Goal: Transaction & Acquisition: Download file/media

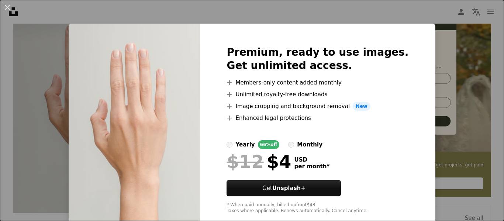
scroll to position [16, 0]
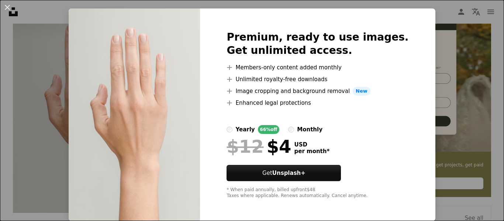
click at [488, 71] on div "An X shape Premium, ready to use images. Get unlimited access. A plus sign Memb…" at bounding box center [252, 110] width 504 height 221
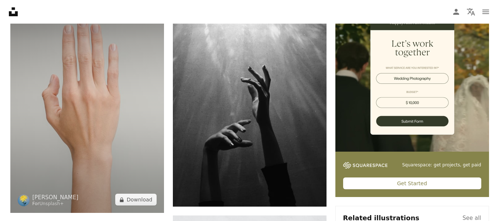
click at [90, 82] on img at bounding box center [87, 105] width 154 height 215
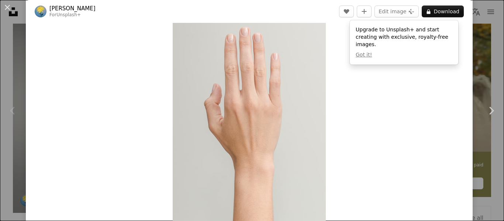
scroll to position [25, 0]
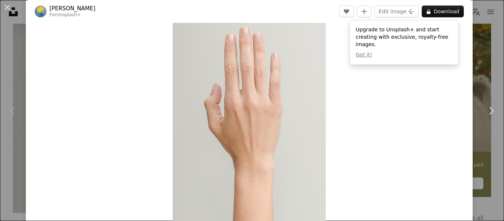
click at [187, 55] on img "Zoom in on this image" at bounding box center [249, 114] width 153 height 214
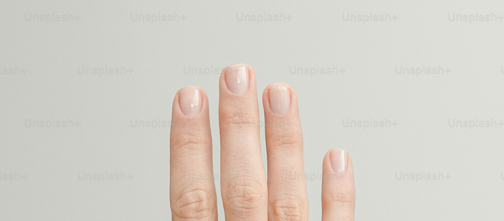
scroll to position [235, 0]
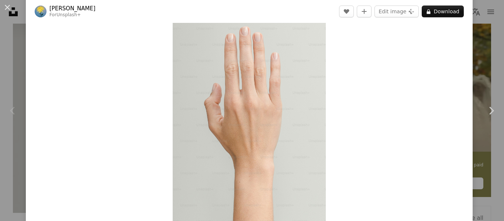
scroll to position [26, 0]
click at [187, 55] on img "Zoom in on this image" at bounding box center [249, 114] width 153 height 214
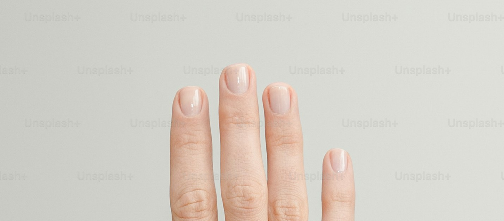
scroll to position [235, 0]
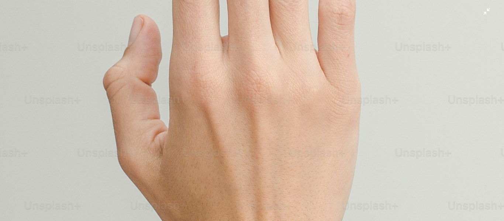
click at [228, 82] on img "Zoom out on this image" at bounding box center [252, 117] width 505 height 707
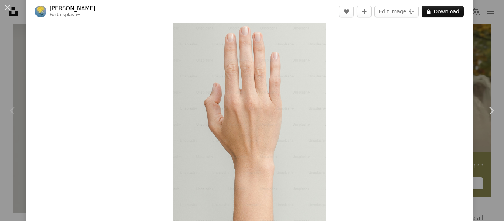
click at [228, 82] on img "Zoom in on this image" at bounding box center [249, 114] width 153 height 214
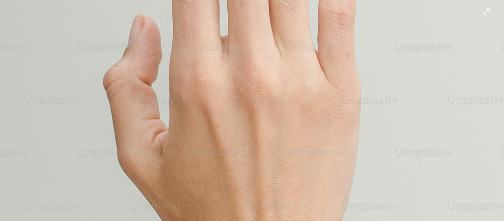
click at [228, 82] on img "Zoom out on this image" at bounding box center [252, 117] width 505 height 707
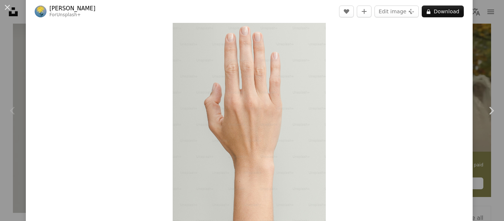
click at [228, 82] on img "Zoom in on this image" at bounding box center [249, 114] width 153 height 214
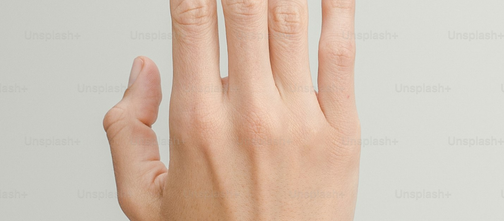
scroll to position [195, 0]
click at [231, 117] on img "Zoom out on this image" at bounding box center [252, 158] width 505 height 707
click at [231, 117] on img "Zoom out on this image" at bounding box center [249, 114] width 153 height 214
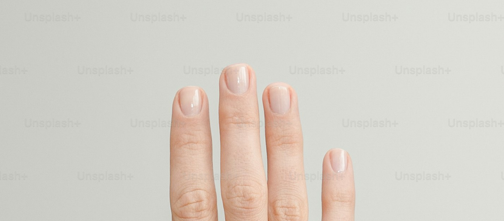
scroll to position [235, 0]
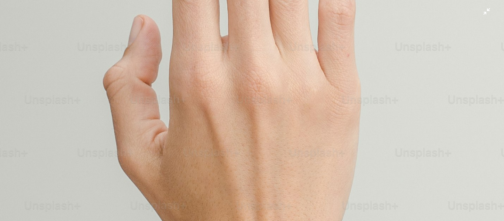
click at [231, 117] on img "Zoom out on this image" at bounding box center [252, 117] width 505 height 707
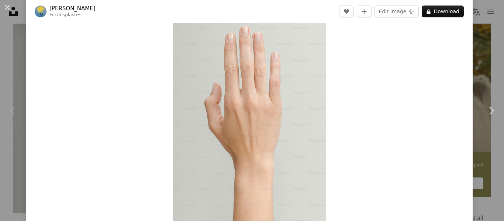
click at [231, 117] on img "Zoom in on this image" at bounding box center [249, 114] width 153 height 214
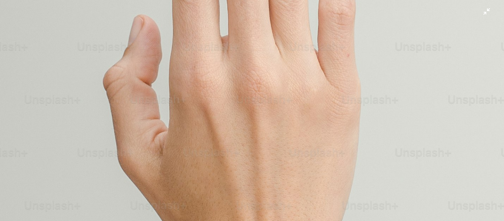
click at [231, 117] on img "Zoom out on this image" at bounding box center [252, 117] width 505 height 707
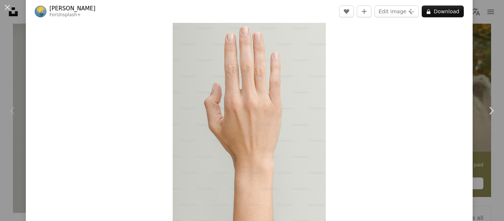
click at [231, 117] on img "Zoom in on this image" at bounding box center [249, 114] width 153 height 214
